Goal: Information Seeking & Learning: Find specific fact

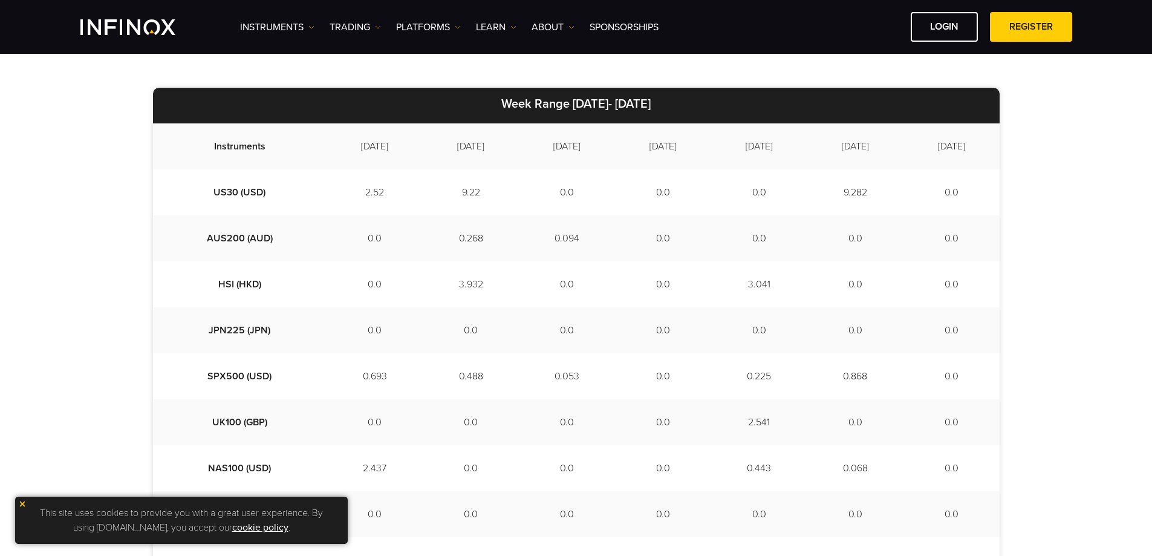
scroll to position [363, 0]
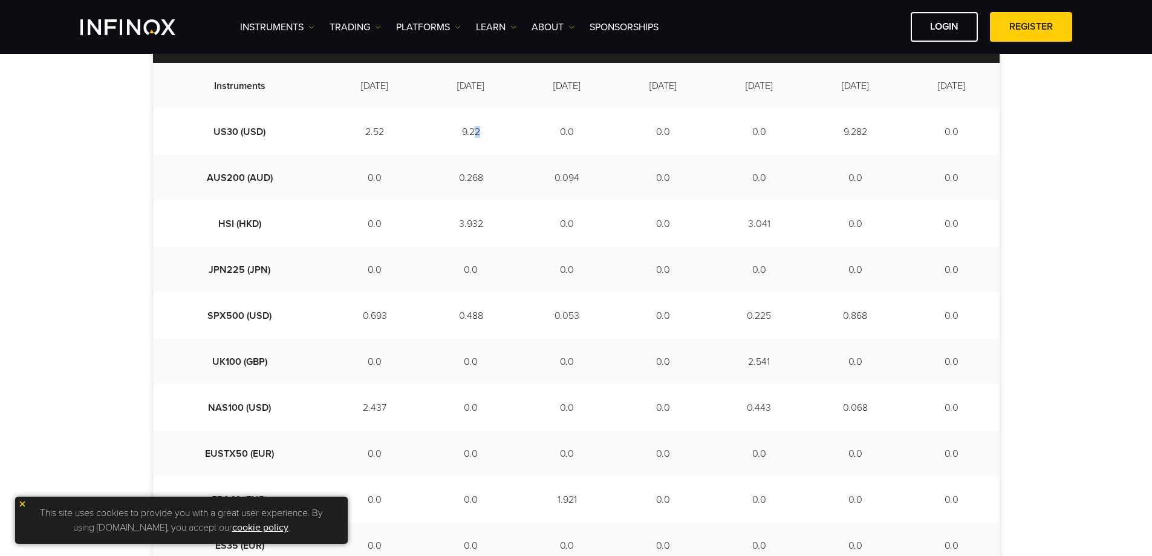
click at [442, 132] on td "9.22" at bounding box center [471, 132] width 96 height 46
click at [534, 132] on td "0.0" at bounding box center [567, 132] width 96 height 46
drag, startPoint x: 568, startPoint y: 133, endPoint x: 540, endPoint y: 128, distance: 28.2
click at [540, 128] on td "0.0" at bounding box center [567, 132] width 96 height 46
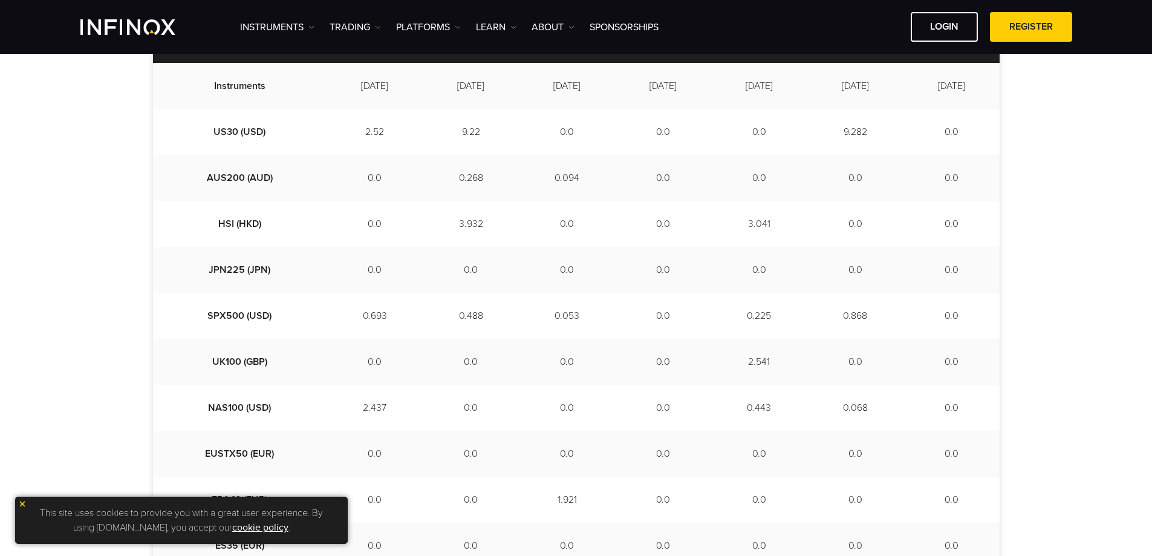
click at [556, 178] on td "0.094" at bounding box center [567, 178] width 96 height 46
click at [544, 218] on td "0.0" at bounding box center [567, 224] width 96 height 46
click at [553, 265] on td "0.0" at bounding box center [567, 270] width 96 height 46
click at [548, 314] on td "0.053" at bounding box center [567, 316] width 96 height 46
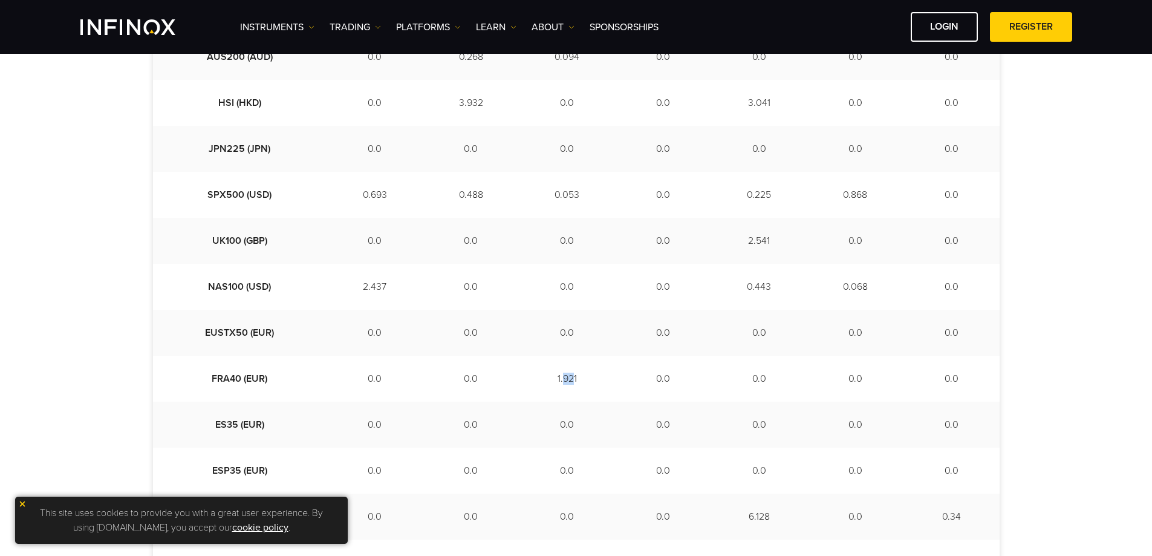
drag, startPoint x: 539, startPoint y: 378, endPoint x: 548, endPoint y: 380, distance: 9.1
click at [548, 380] on td "1.921" at bounding box center [567, 378] width 96 height 46
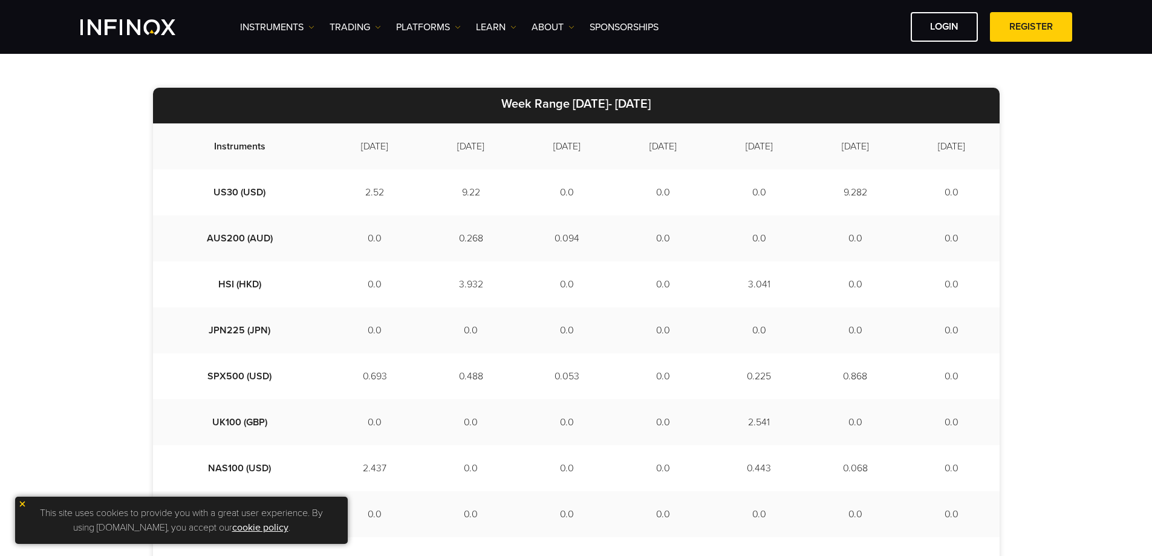
click at [544, 235] on td "0.094" at bounding box center [567, 238] width 96 height 46
click at [551, 244] on td "0.094" at bounding box center [567, 238] width 96 height 46
click at [556, 375] on td "0.053" at bounding box center [567, 376] width 96 height 46
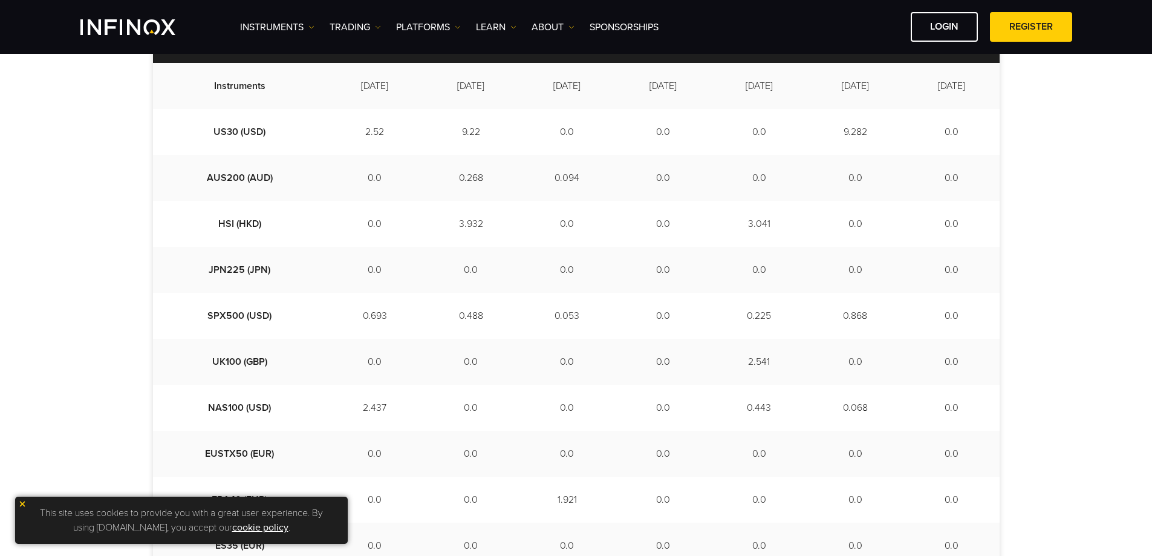
click at [547, 504] on td "1.921" at bounding box center [567, 499] width 96 height 46
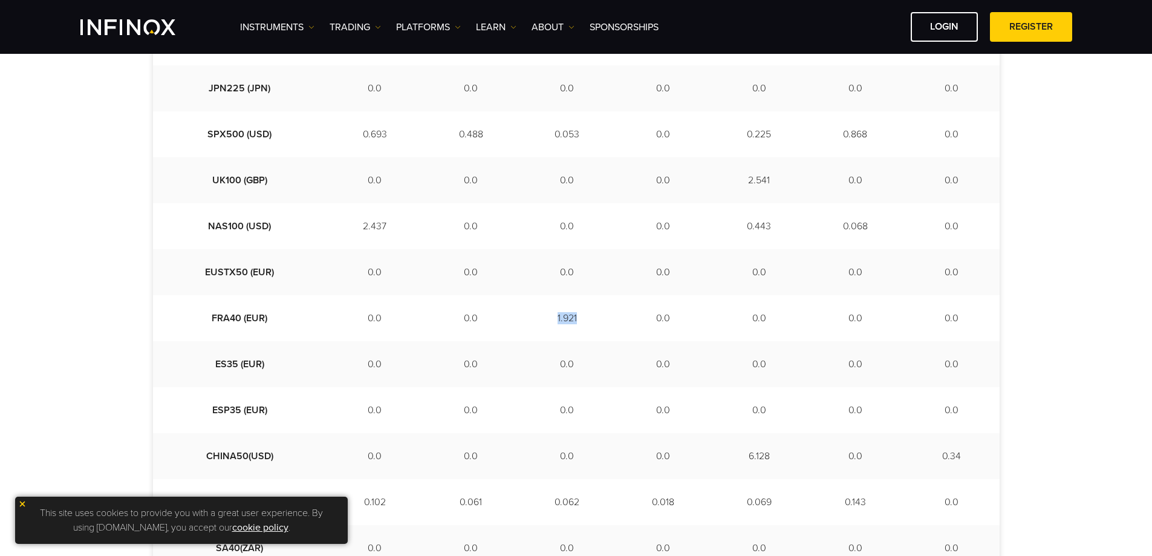
drag, startPoint x: 533, startPoint y: 317, endPoint x: 562, endPoint y: 320, distance: 29.2
click at [562, 320] on td "1.921" at bounding box center [567, 318] width 96 height 46
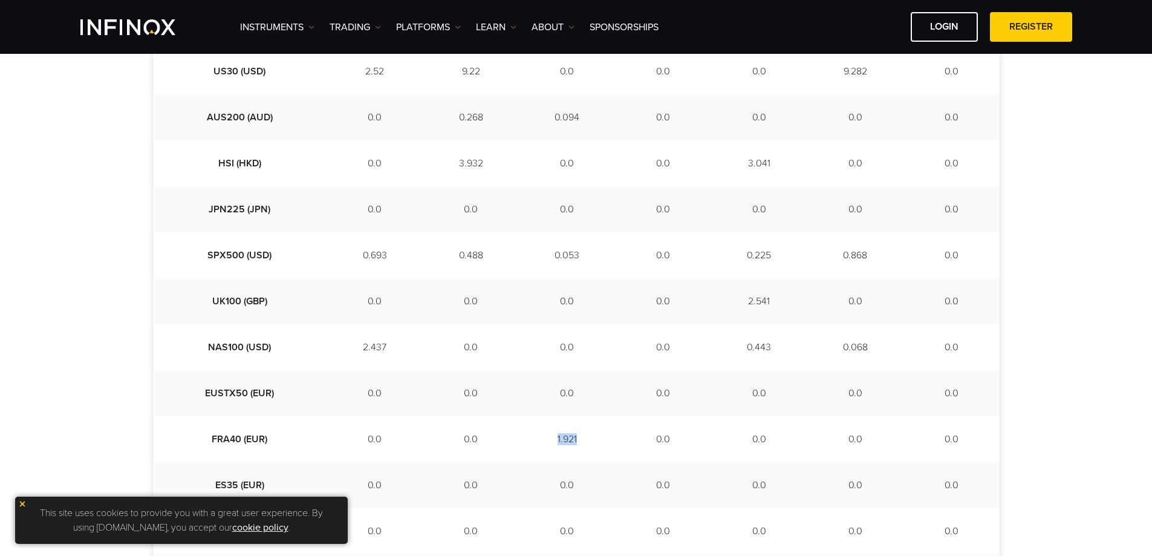
scroll to position [302, 0]
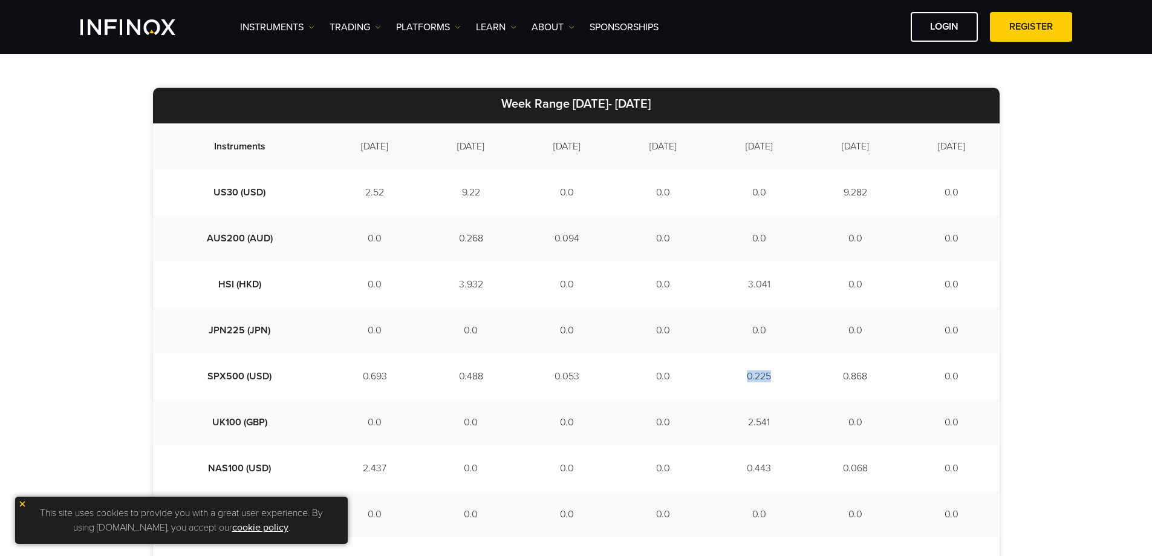
drag, startPoint x: 732, startPoint y: 377, endPoint x: 763, endPoint y: 375, distance: 31.5
click at [763, 375] on td "0.225" at bounding box center [759, 376] width 96 height 46
drag, startPoint x: 841, startPoint y: 195, endPoint x: 860, endPoint y: 195, distance: 18.7
click at [860, 195] on td "9.282" at bounding box center [855, 192] width 96 height 46
click at [857, 194] on td "9.282" at bounding box center [855, 192] width 96 height 46
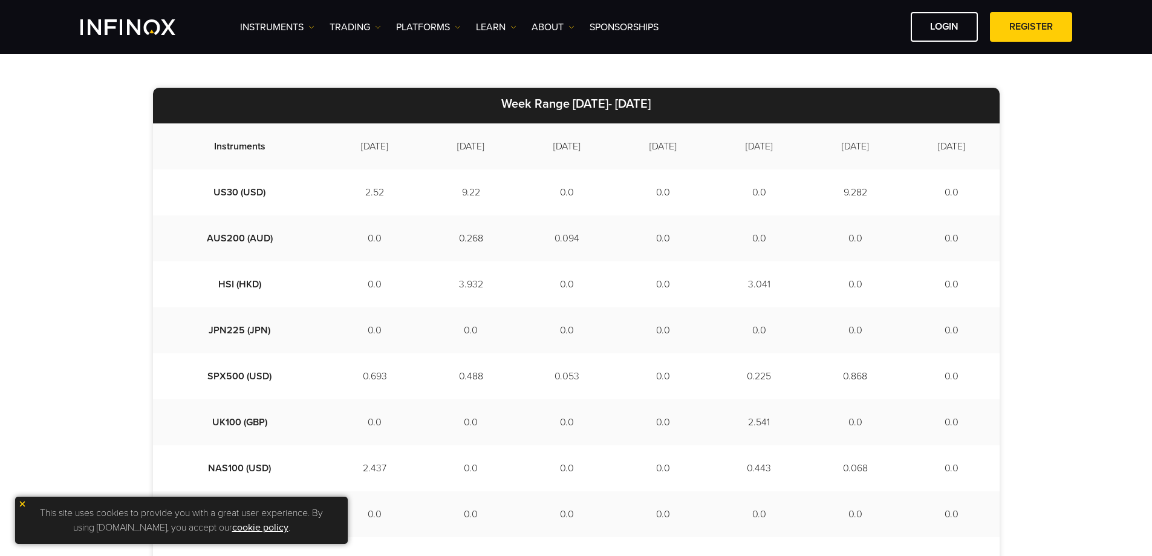
click at [753, 373] on td "0.225" at bounding box center [759, 376] width 96 height 46
click at [741, 426] on td "2.541" at bounding box center [759, 422] width 96 height 46
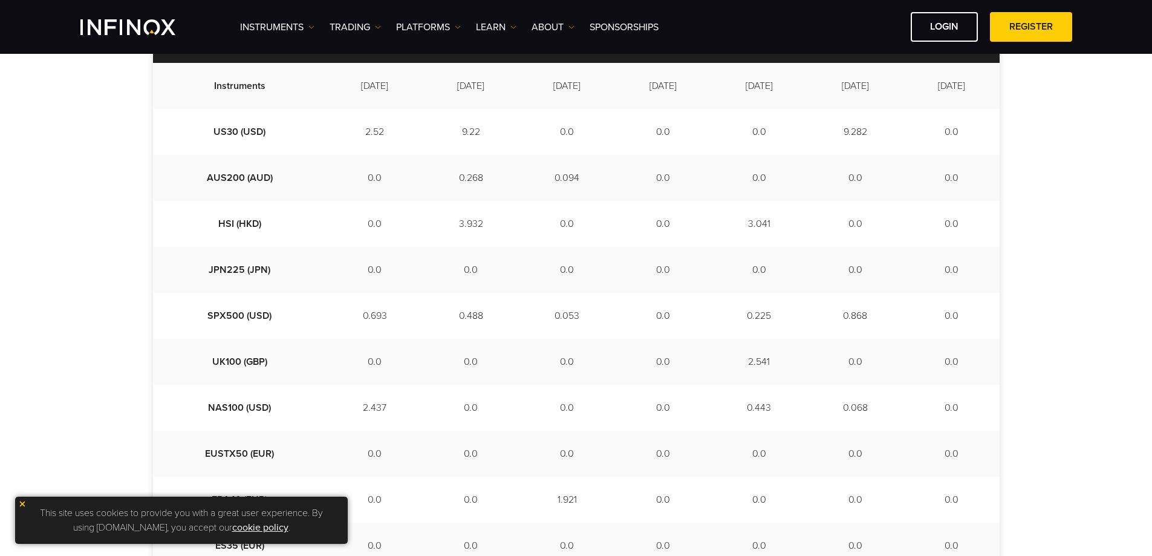
scroll to position [423, 0]
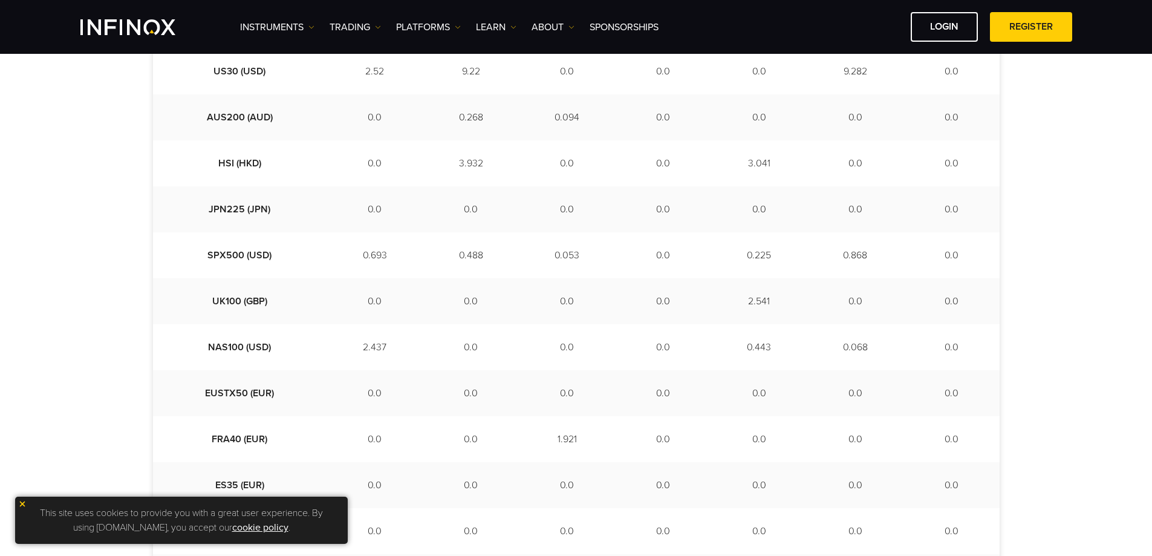
click at [745, 300] on td "2.541" at bounding box center [759, 301] width 96 height 46
click at [736, 302] on td "2.541" at bounding box center [759, 301] width 96 height 46
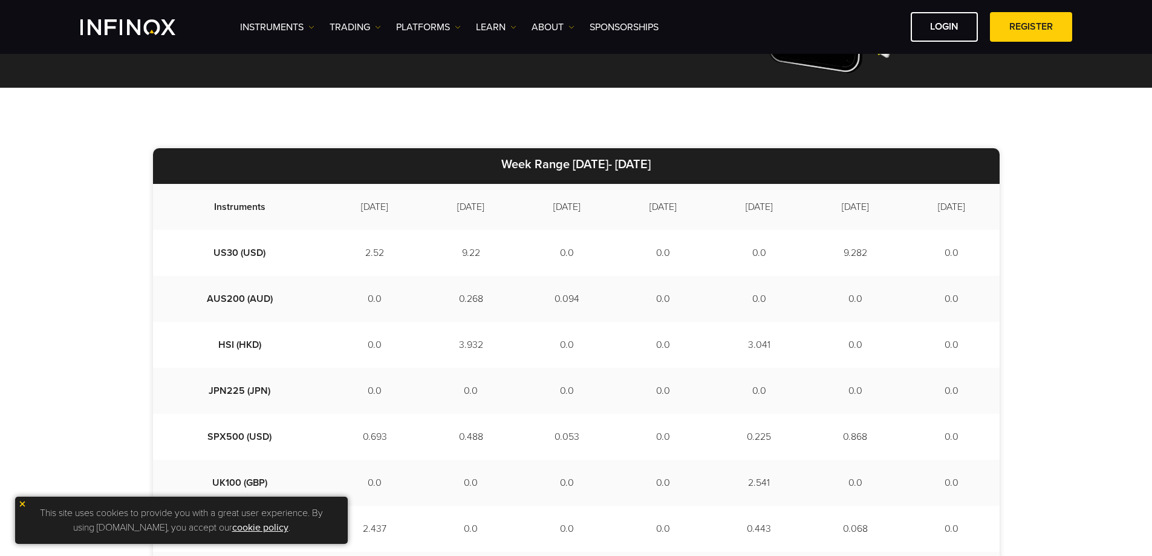
scroll to position [302, 0]
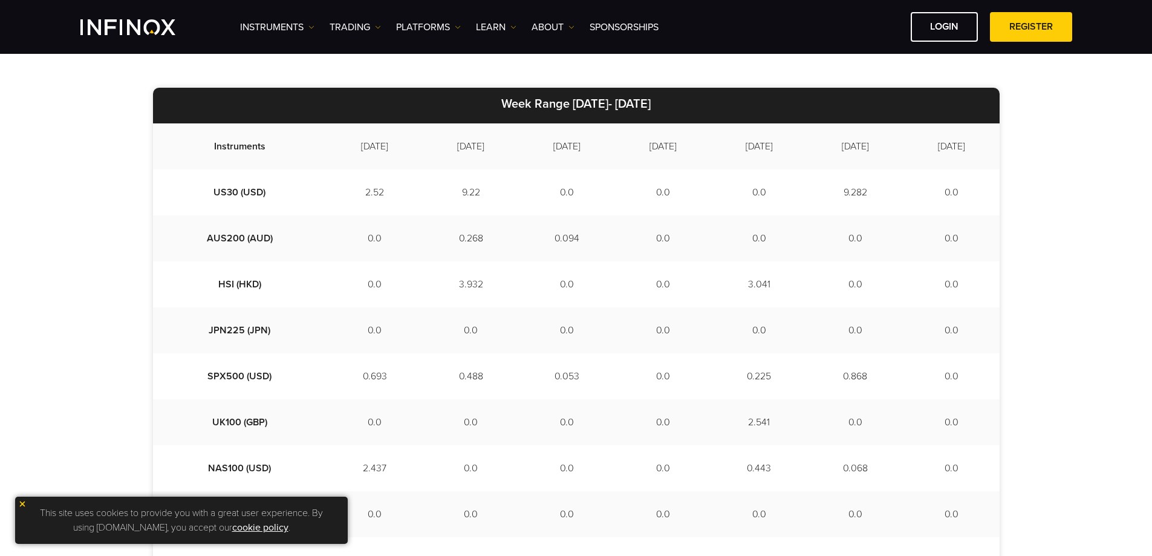
click at [743, 290] on td "3.041" at bounding box center [759, 284] width 96 height 46
click at [744, 374] on td "0.225" at bounding box center [759, 376] width 96 height 46
click at [745, 421] on td "2.541" at bounding box center [759, 422] width 96 height 46
drag, startPoint x: 846, startPoint y: 372, endPoint x: 863, endPoint y: 374, distance: 17.7
click at [863, 374] on td "0.868" at bounding box center [855, 376] width 96 height 46
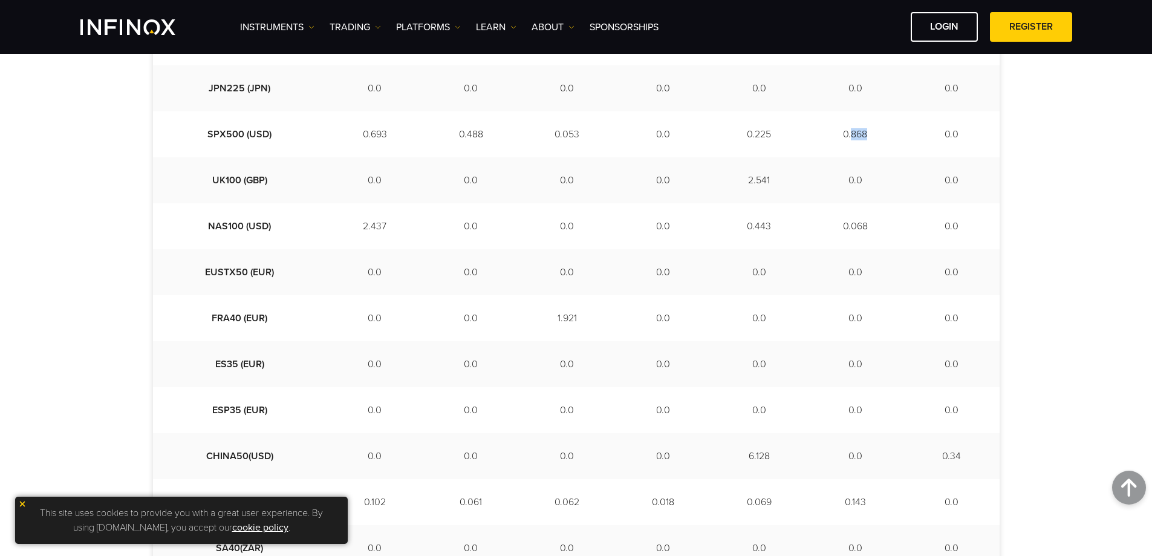
scroll to position [363, 0]
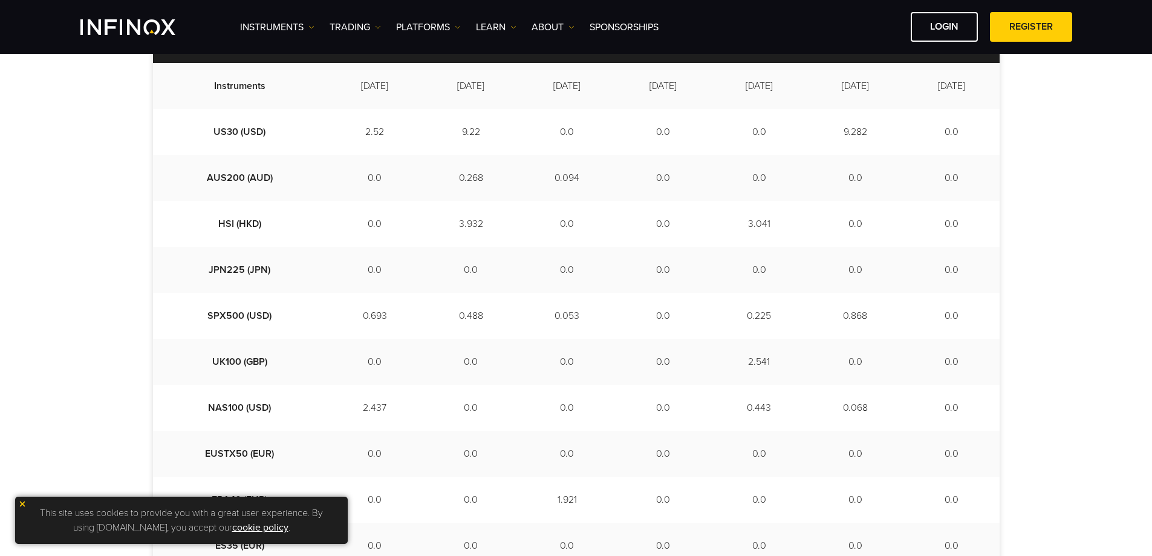
click at [950, 118] on td "0.0" at bounding box center [951, 132] width 96 height 46
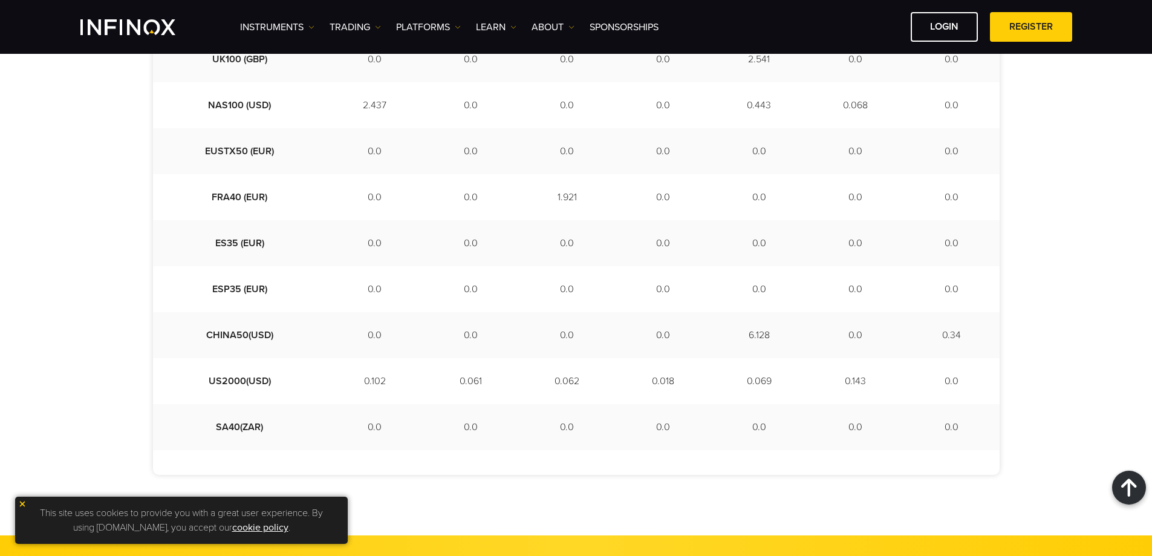
scroll to position [725, 0]
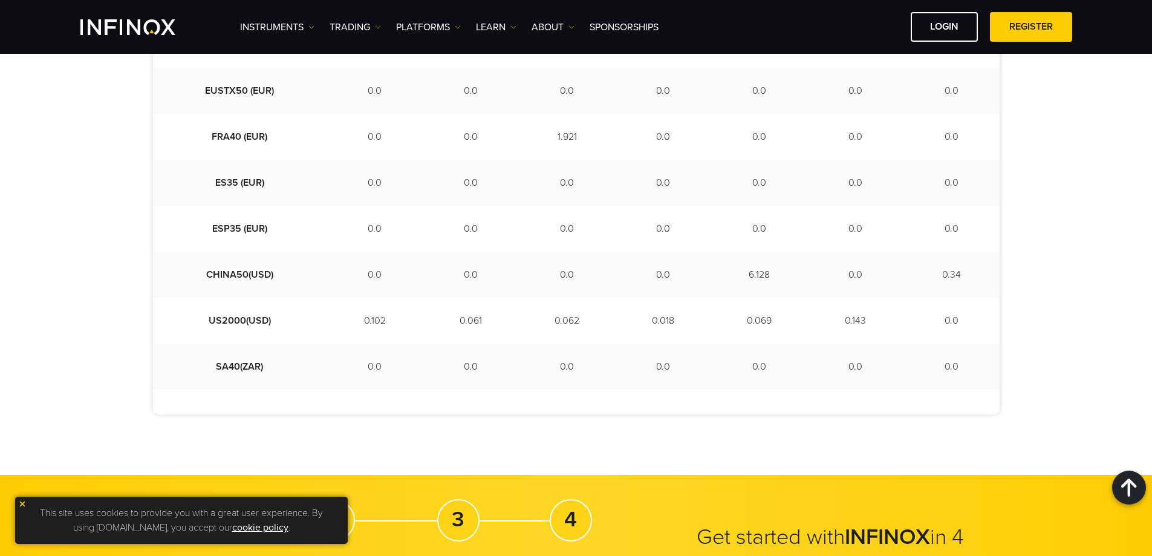
drag, startPoint x: 938, startPoint y: 270, endPoint x: 974, endPoint y: 268, distance: 36.9
click at [977, 268] on td "0.34" at bounding box center [951, 274] width 96 height 46
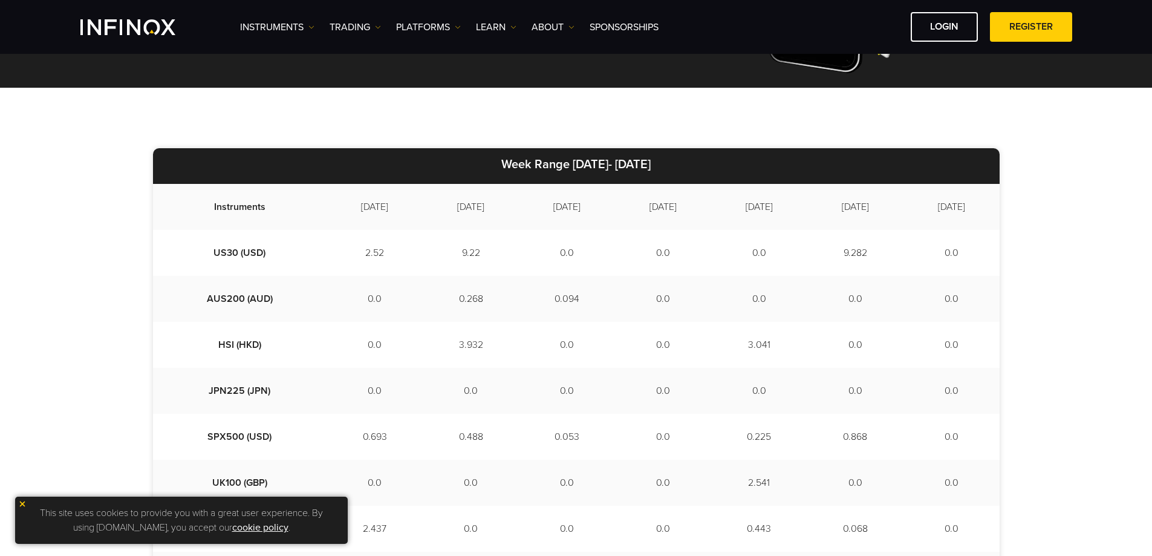
scroll to position [302, 0]
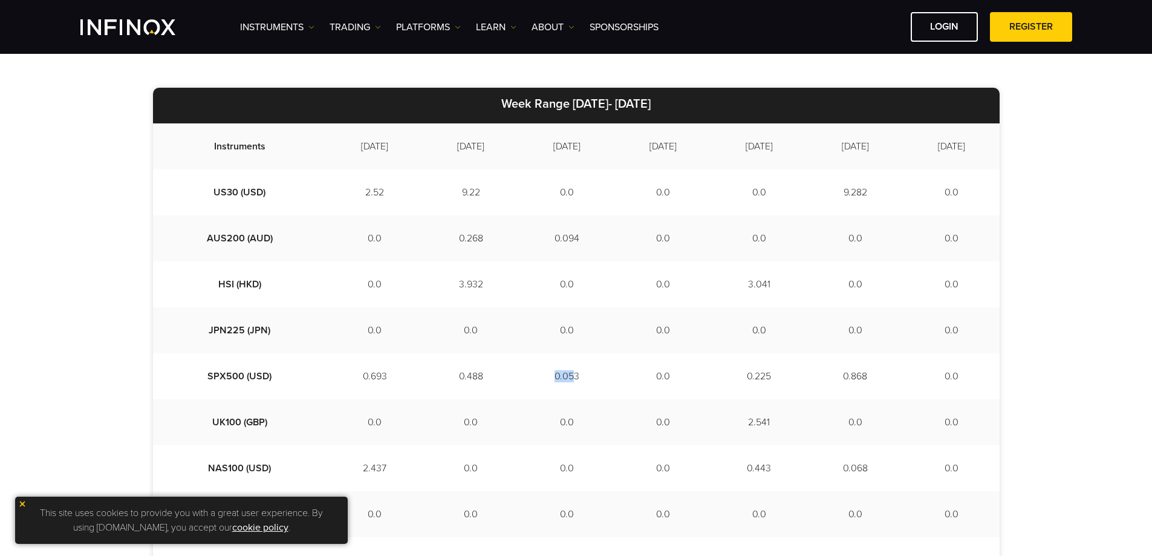
drag, startPoint x: 548, startPoint y: 372, endPoint x: 521, endPoint y: 371, distance: 27.3
click at [521, 371] on td "0.053" at bounding box center [567, 376] width 96 height 46
click at [553, 373] on td "0.053" at bounding box center [567, 376] width 96 height 46
drag, startPoint x: 553, startPoint y: 373, endPoint x: 533, endPoint y: 373, distance: 20.6
click at [534, 373] on td "0.053" at bounding box center [567, 376] width 96 height 46
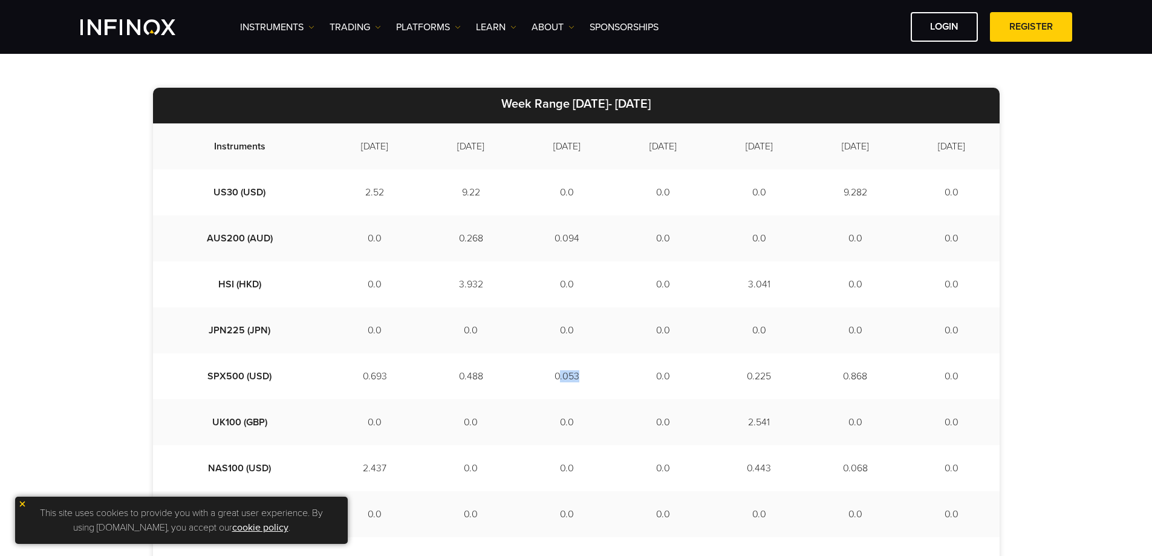
click at [536, 374] on td "0.053" at bounding box center [567, 376] width 96 height 46
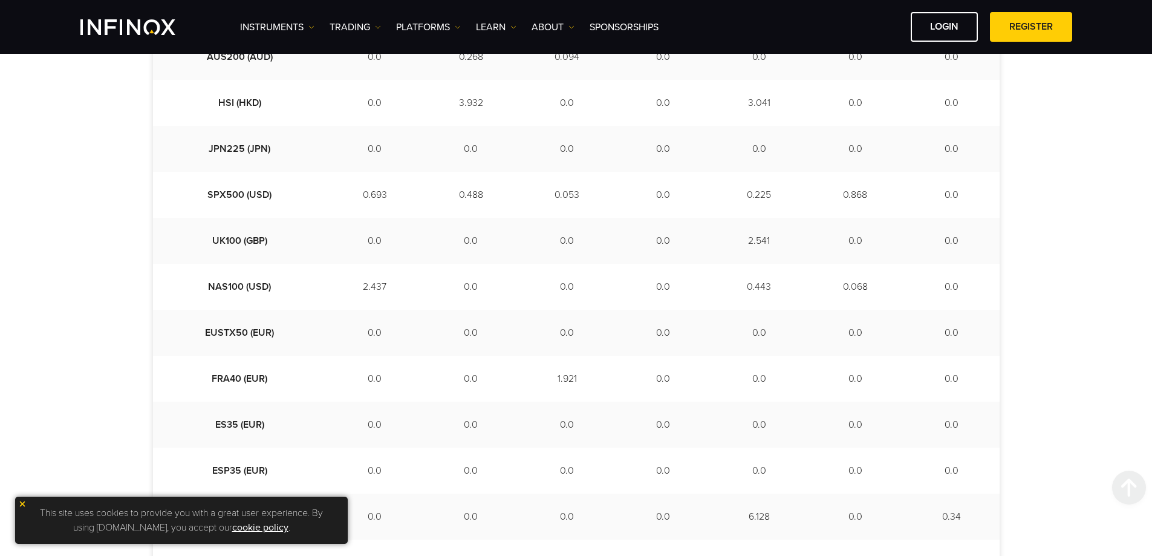
scroll to position [604, 0]
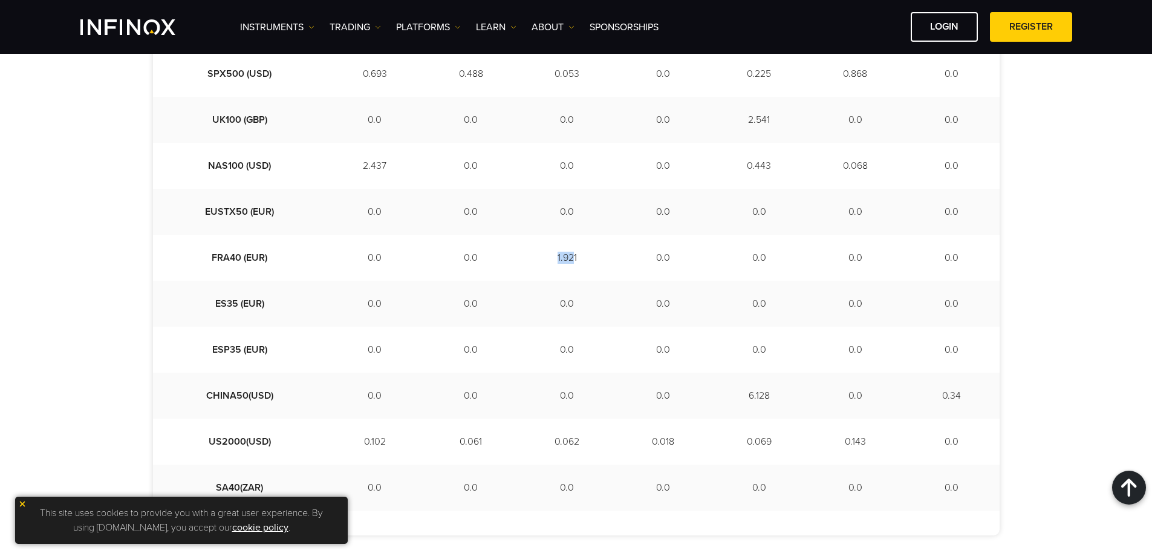
drag, startPoint x: 546, startPoint y: 262, endPoint x: 562, endPoint y: 306, distance: 46.3
click at [530, 262] on td "1.921" at bounding box center [567, 258] width 96 height 46
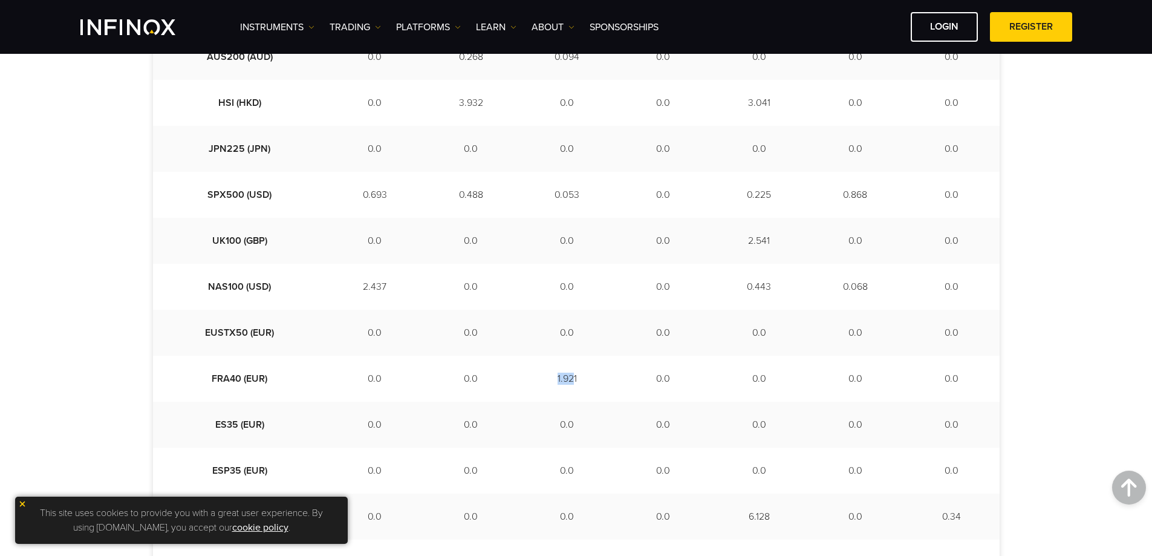
scroll to position [363, 0]
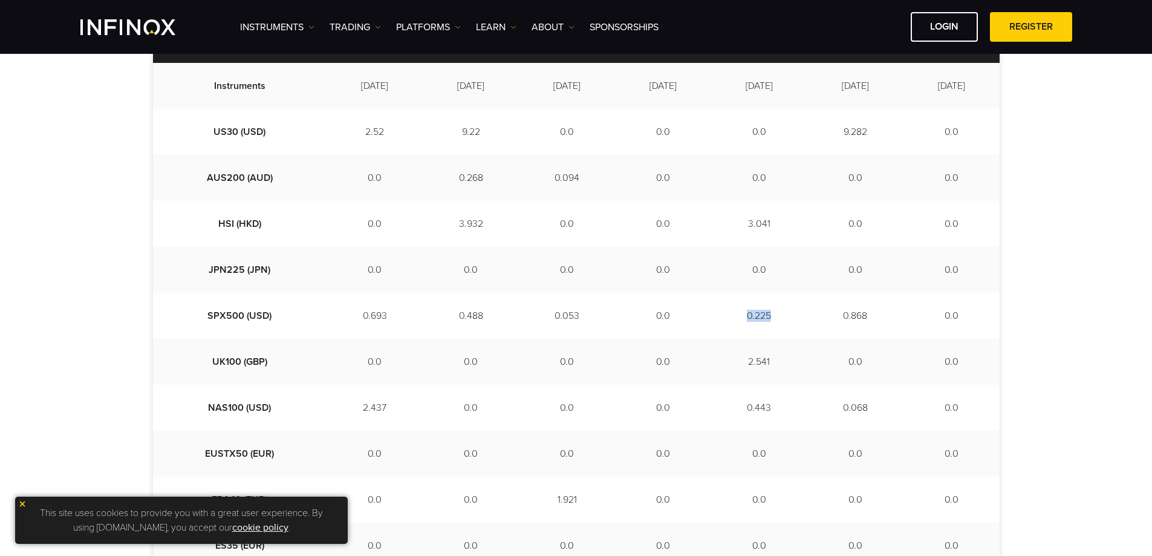
drag, startPoint x: 739, startPoint y: 317, endPoint x: 759, endPoint y: 319, distance: 20.0
click at [759, 319] on td "0.225" at bounding box center [759, 316] width 96 height 46
drag, startPoint x: 737, startPoint y: 363, endPoint x: 748, endPoint y: 364, distance: 10.3
click at [748, 364] on td "2.541" at bounding box center [759, 362] width 96 height 46
click at [748, 404] on td "0.443" at bounding box center [759, 407] width 96 height 46
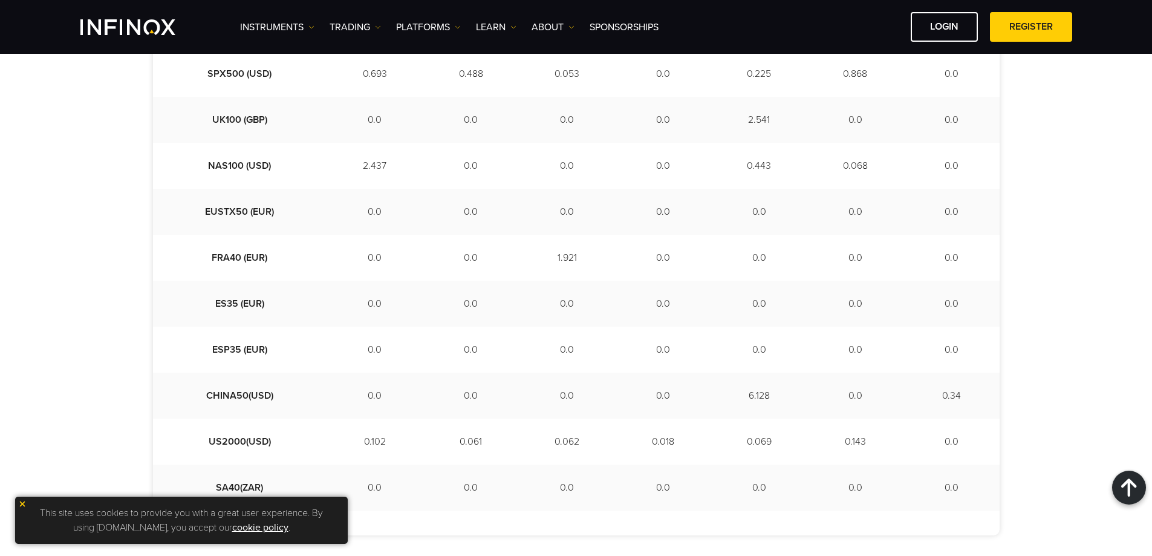
scroll to position [786, 0]
